Goal: Download file/media

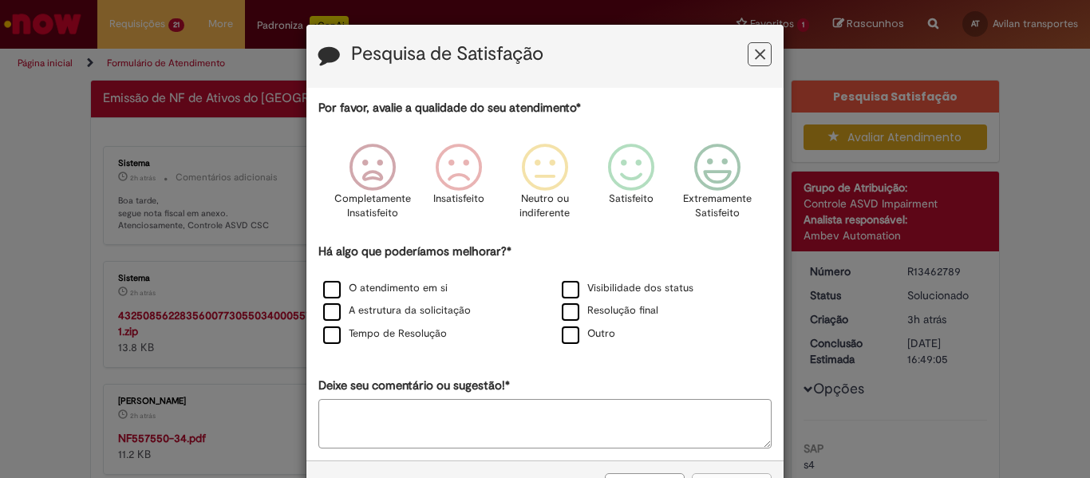
click at [755, 55] on icon "Feedback" at bounding box center [760, 54] width 10 height 17
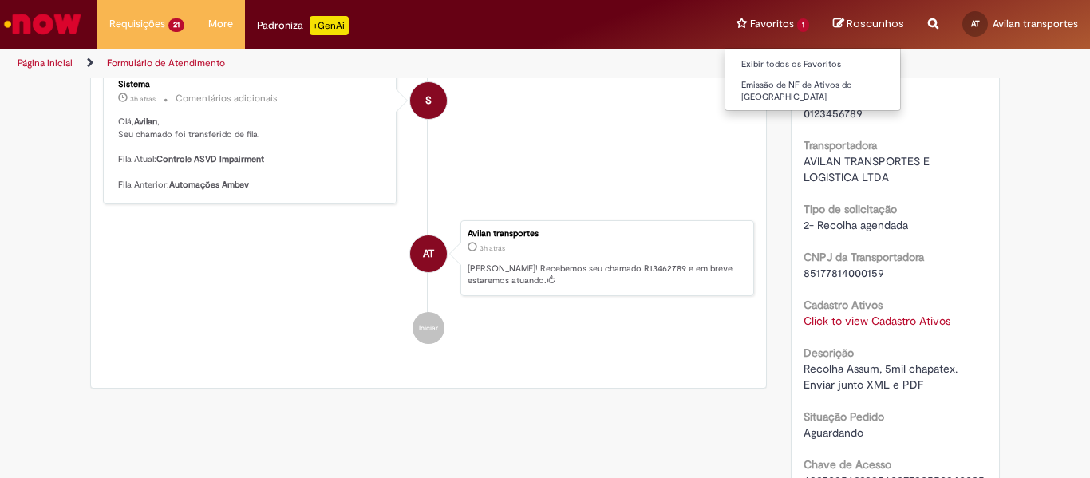
scroll to position [213, 0]
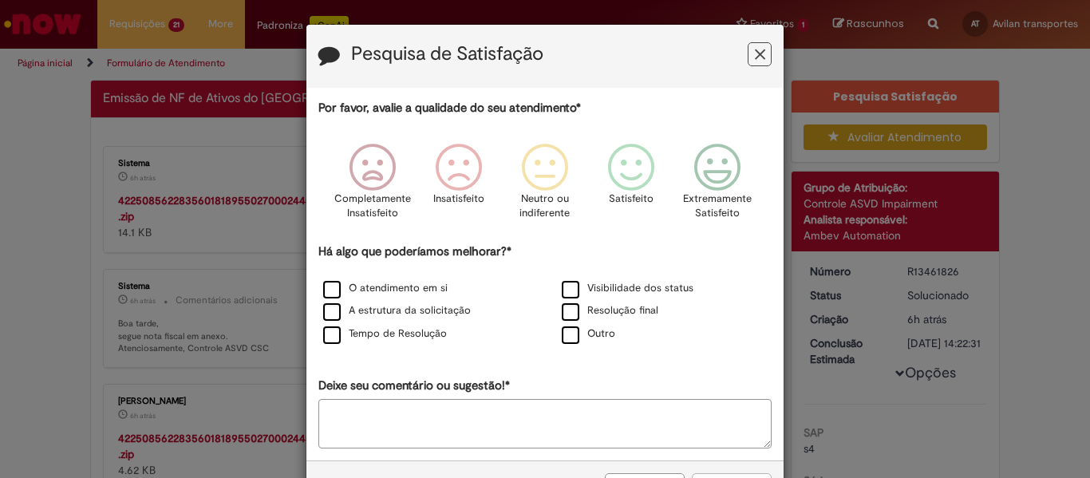
click at [748, 60] on button "Feedback" at bounding box center [760, 54] width 24 height 24
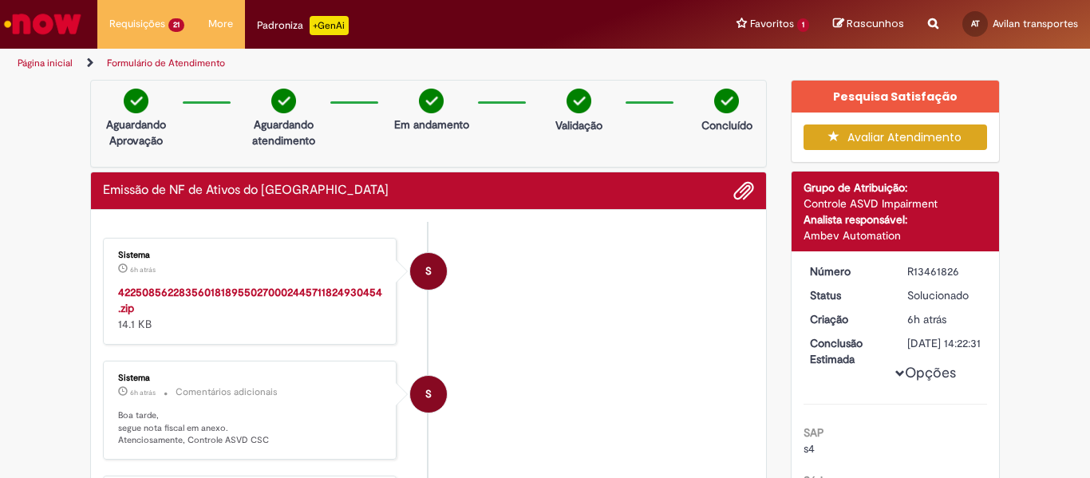
click at [309, 288] on strong "42250856228356018189550270002445711824930454.zip" at bounding box center [250, 300] width 264 height 30
click at [938, 273] on div "R13461826" at bounding box center [944, 271] width 74 height 16
click at [940, 271] on div "R13461826" at bounding box center [944, 271] width 74 height 16
copy div "R13461826"
click at [349, 293] on strong "42250856228356018189550270002445711824930454.zip" at bounding box center [250, 300] width 264 height 30
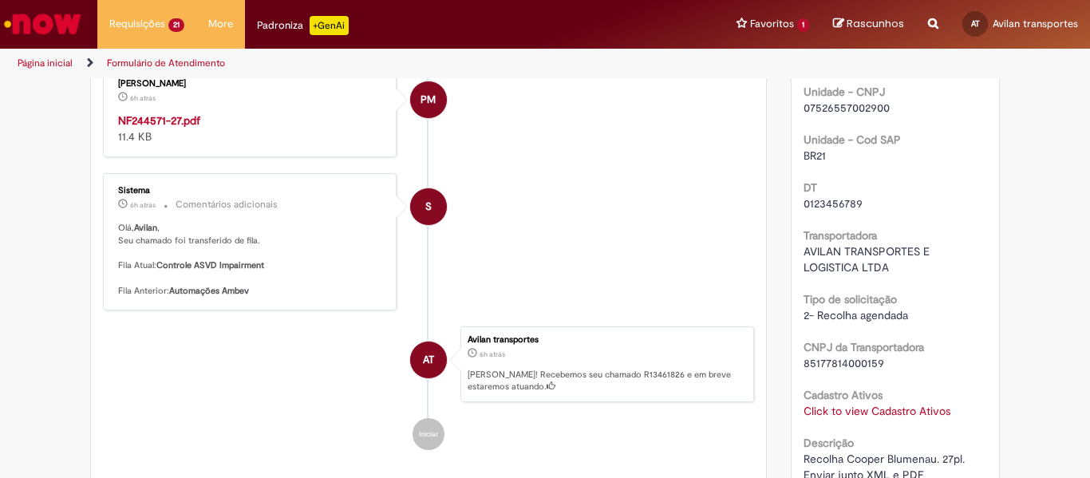
scroll to position [319, 0]
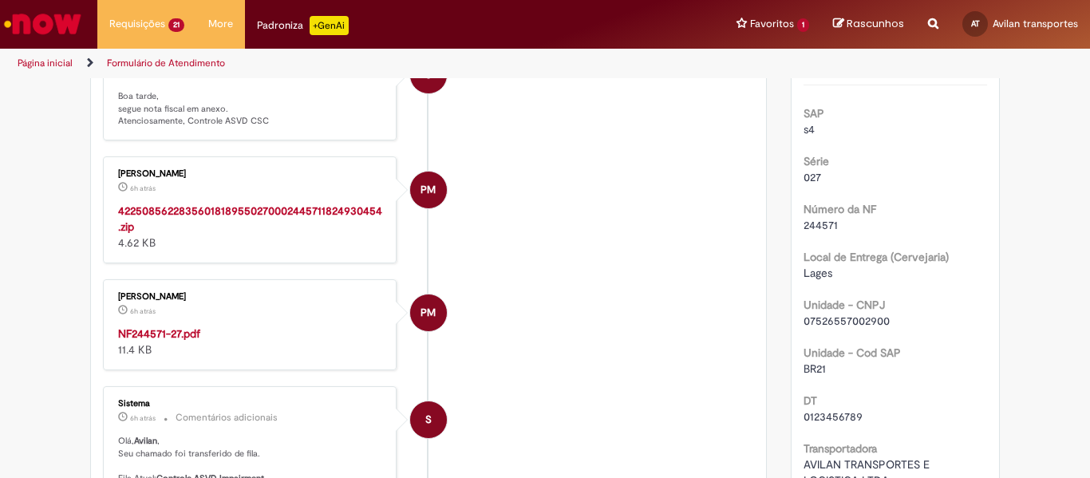
click at [169, 334] on strong "NF244571-27.pdf" at bounding box center [159, 333] width 82 height 14
